Goal: Find specific page/section

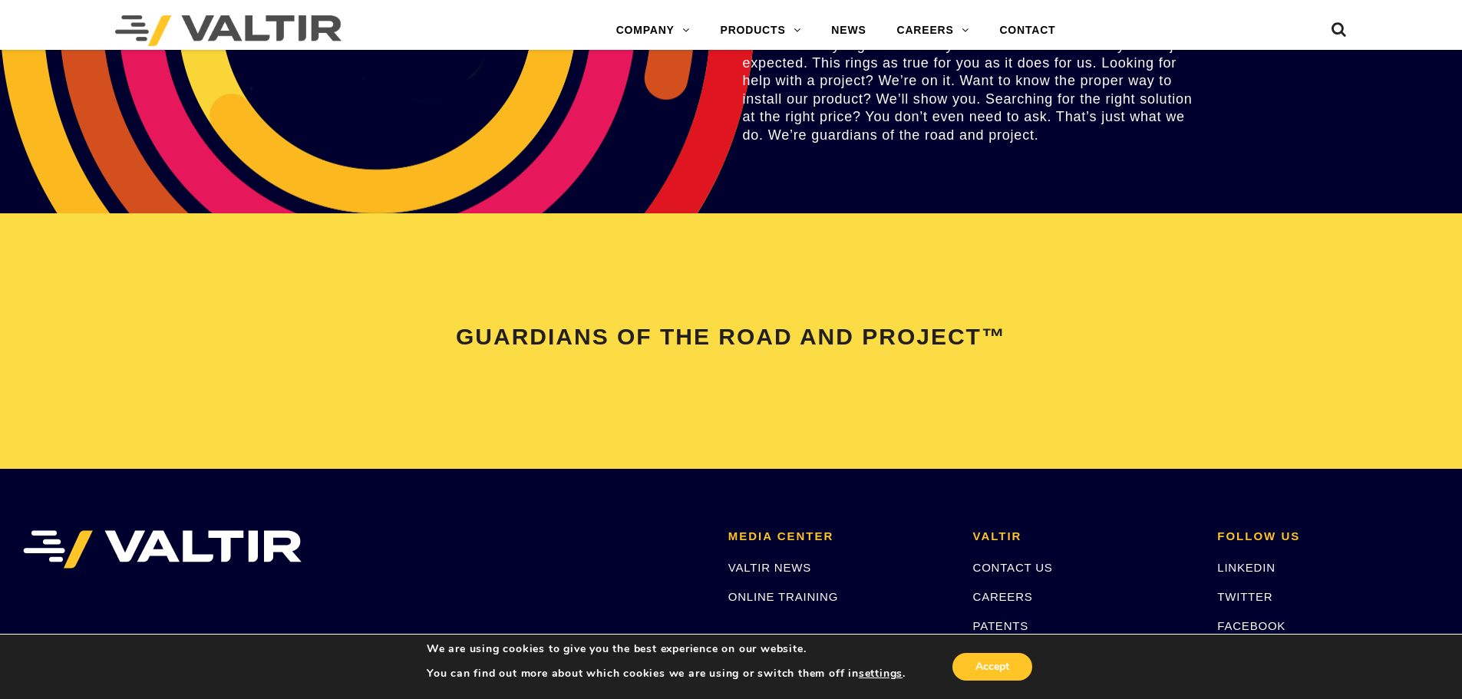
scroll to position [3222, 0]
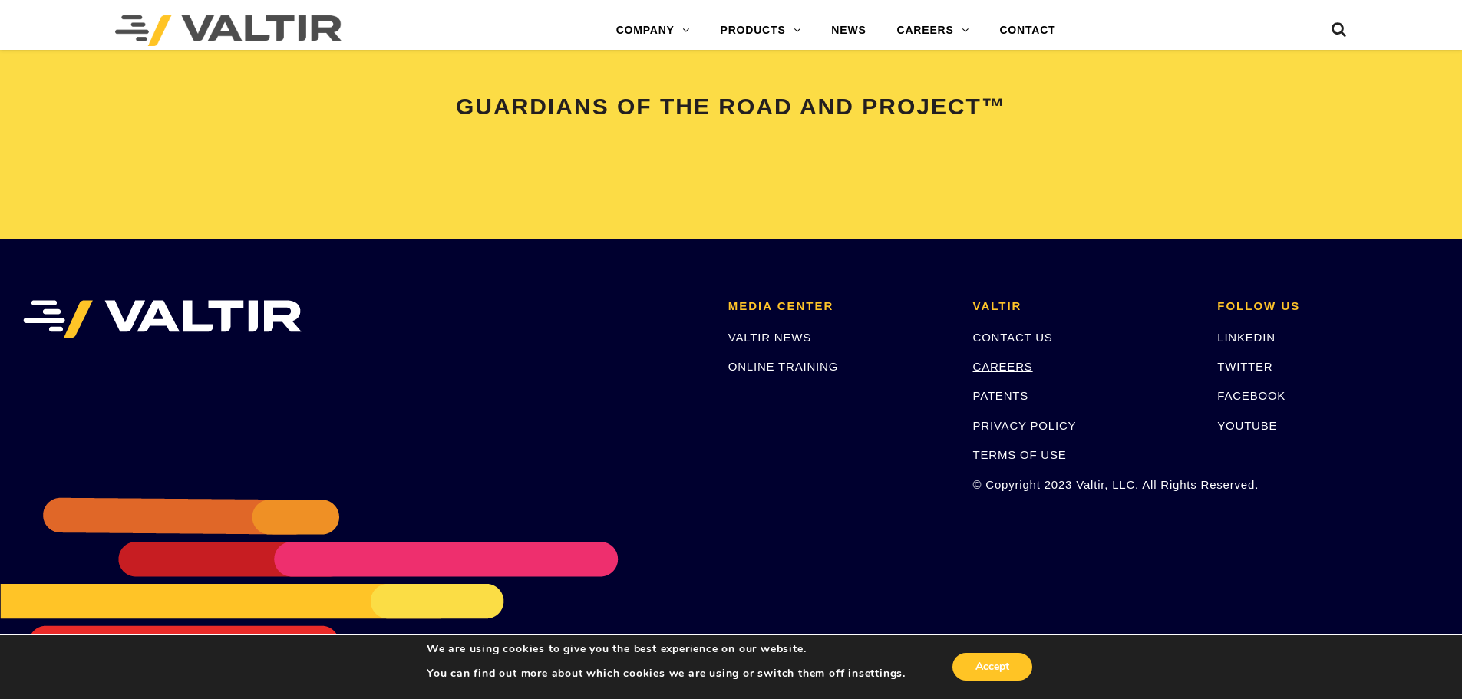
click at [1014, 365] on link "CAREERS" at bounding box center [1003, 366] width 60 height 13
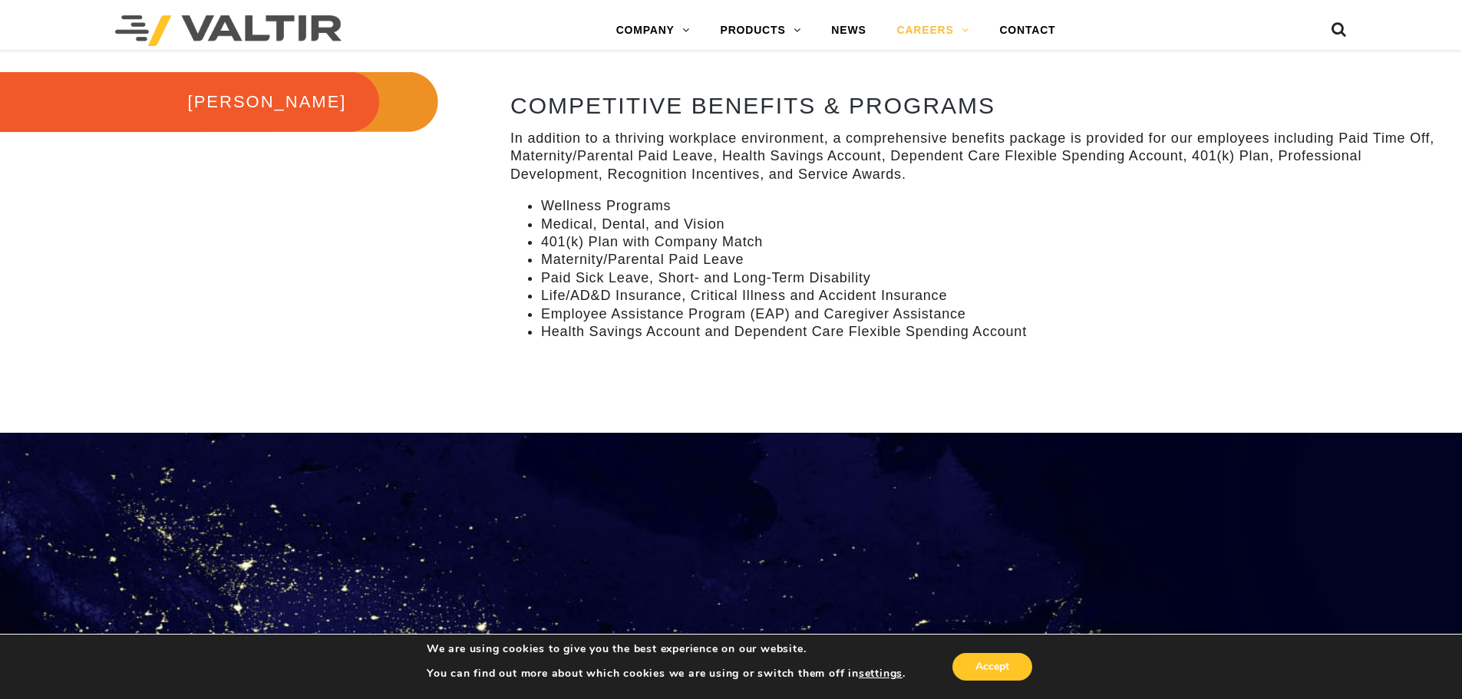
scroll to position [844, 0]
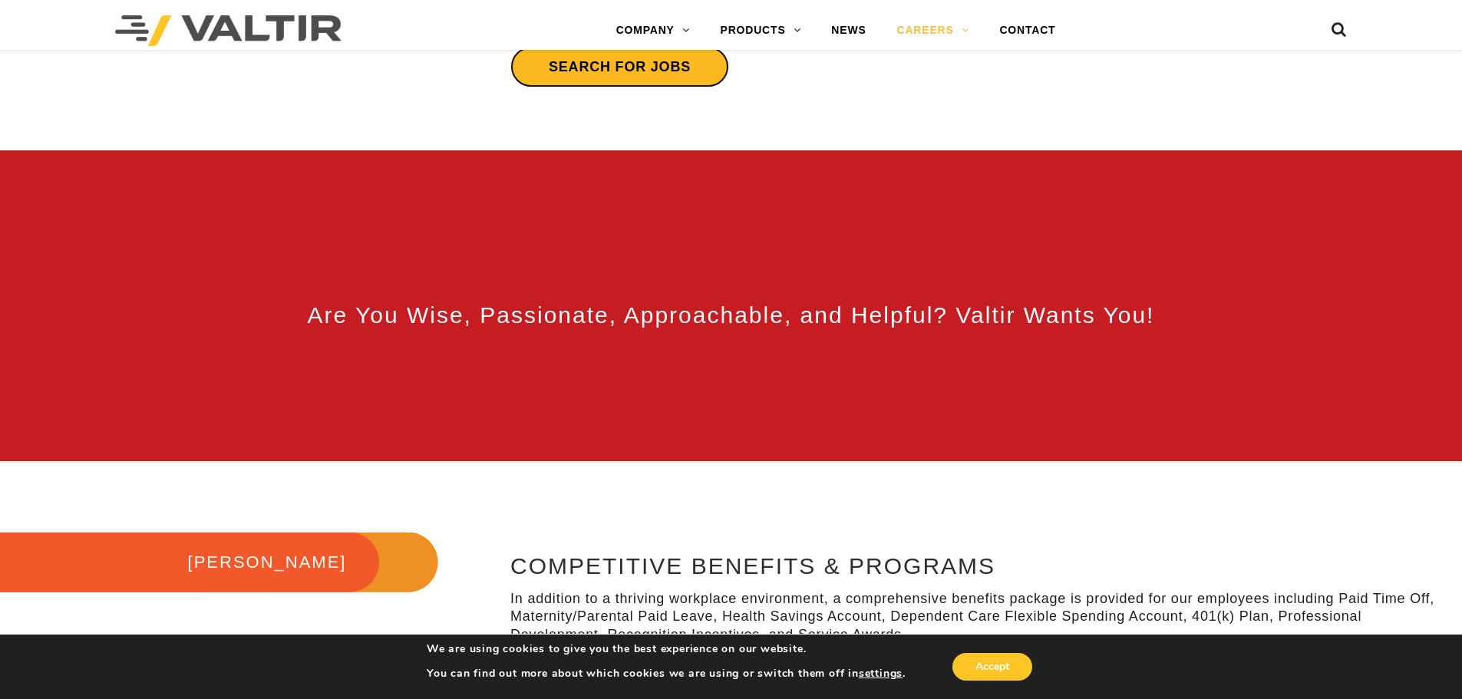
click at [664, 64] on link "Search for jobs" at bounding box center [619, 66] width 219 height 41
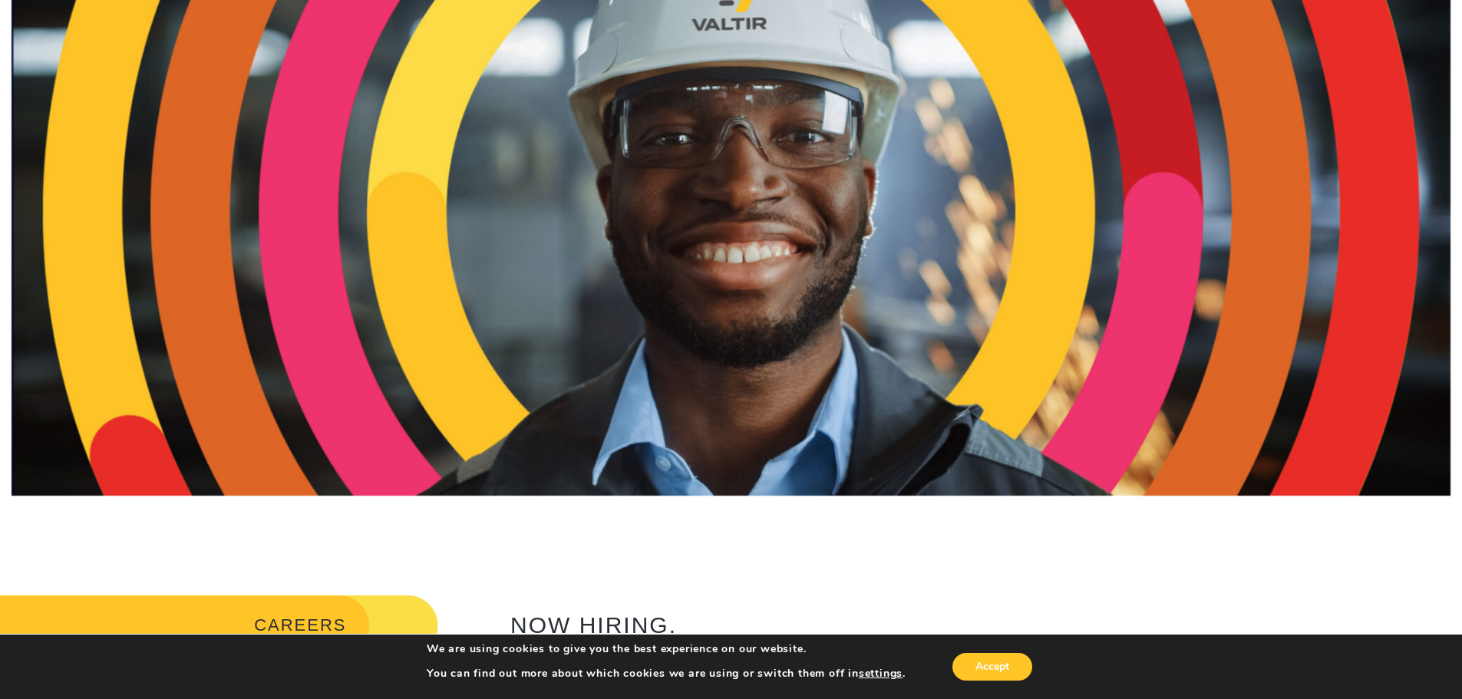
scroll to position [0, 0]
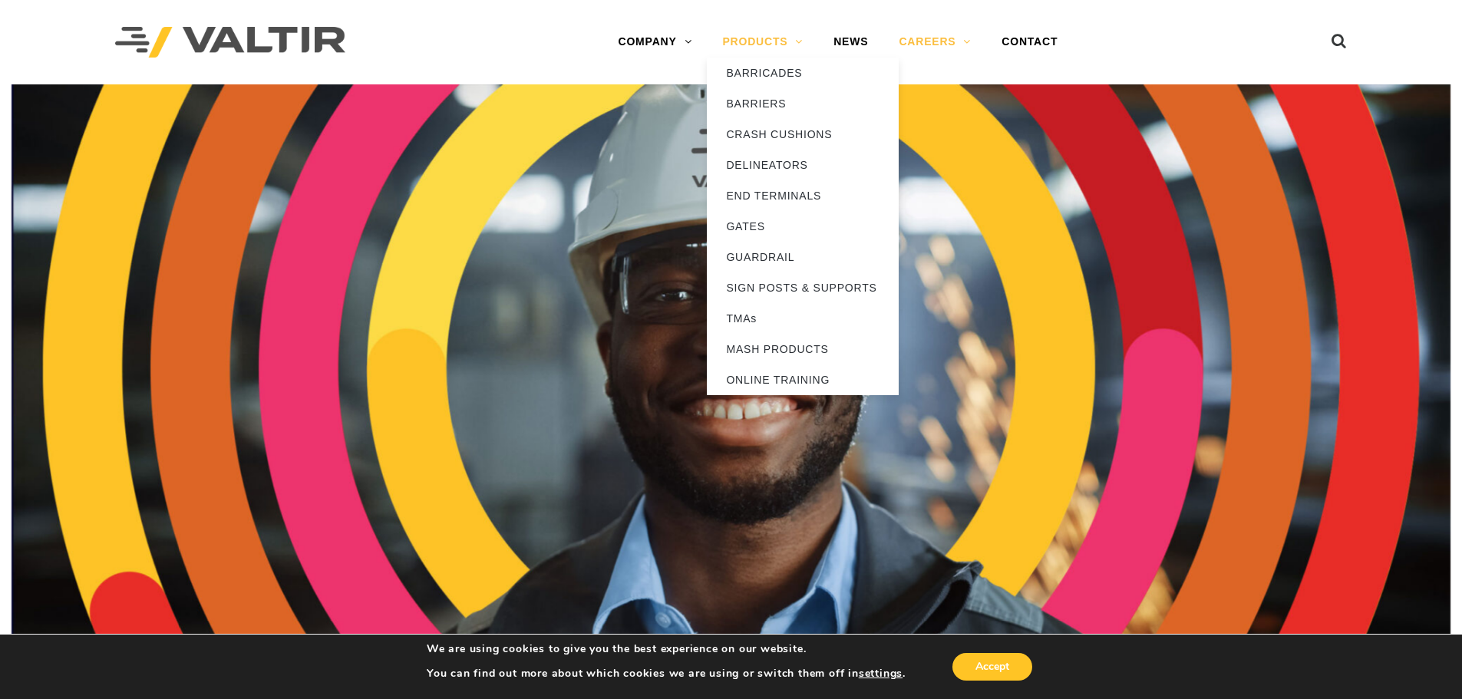
click at [746, 35] on link "PRODUCTS" at bounding box center [762, 42] width 111 height 31
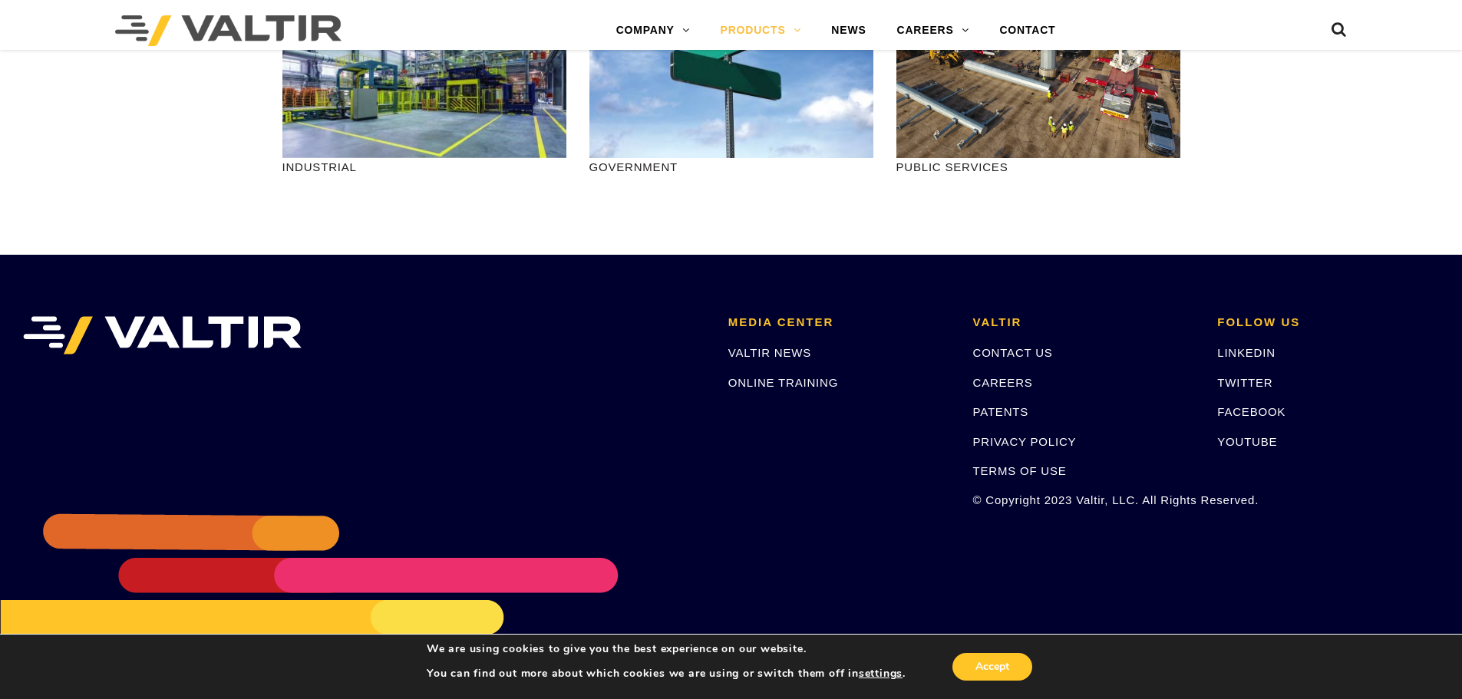
scroll to position [1983, 0]
